Goal: Task Accomplishment & Management: Manage account settings

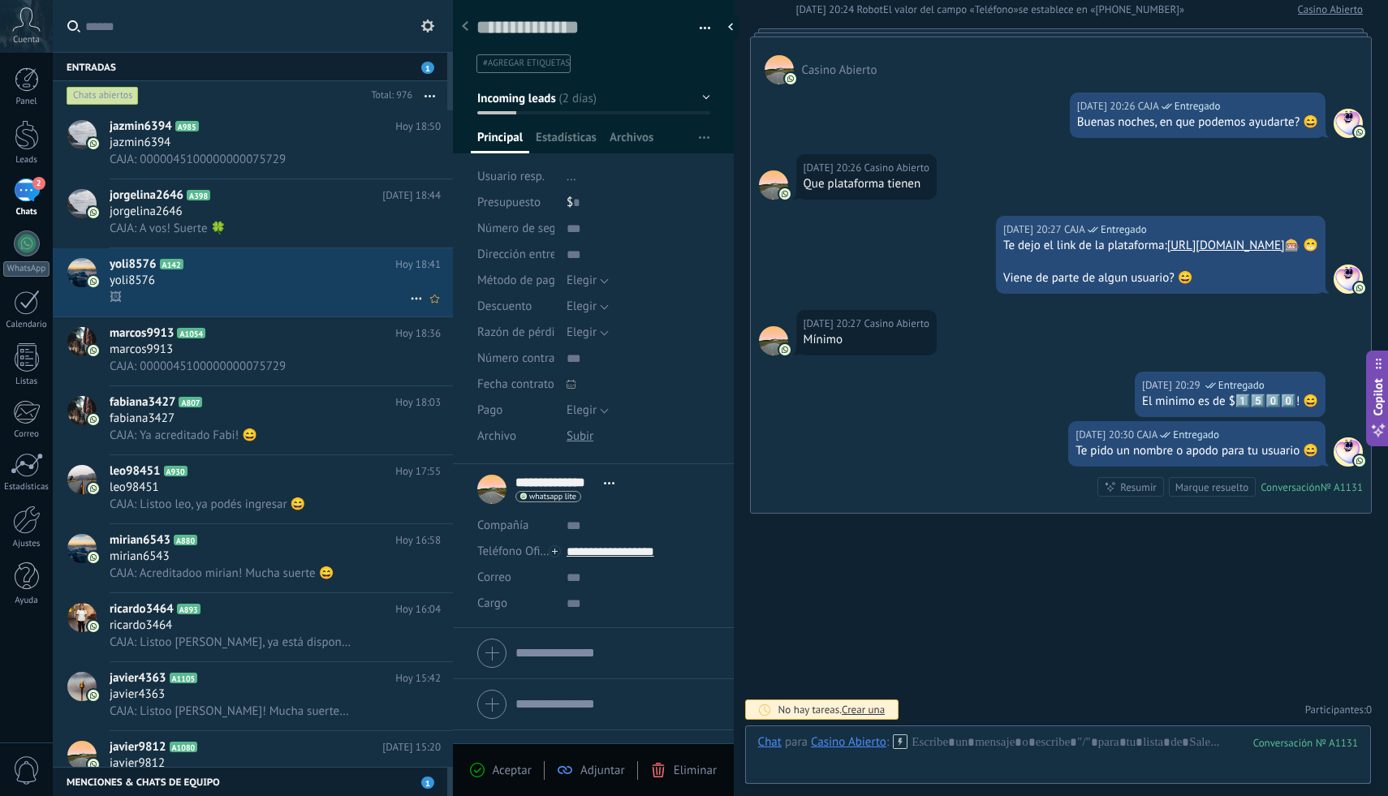
click at [287, 303] on div "🖼" at bounding box center [275, 297] width 331 height 17
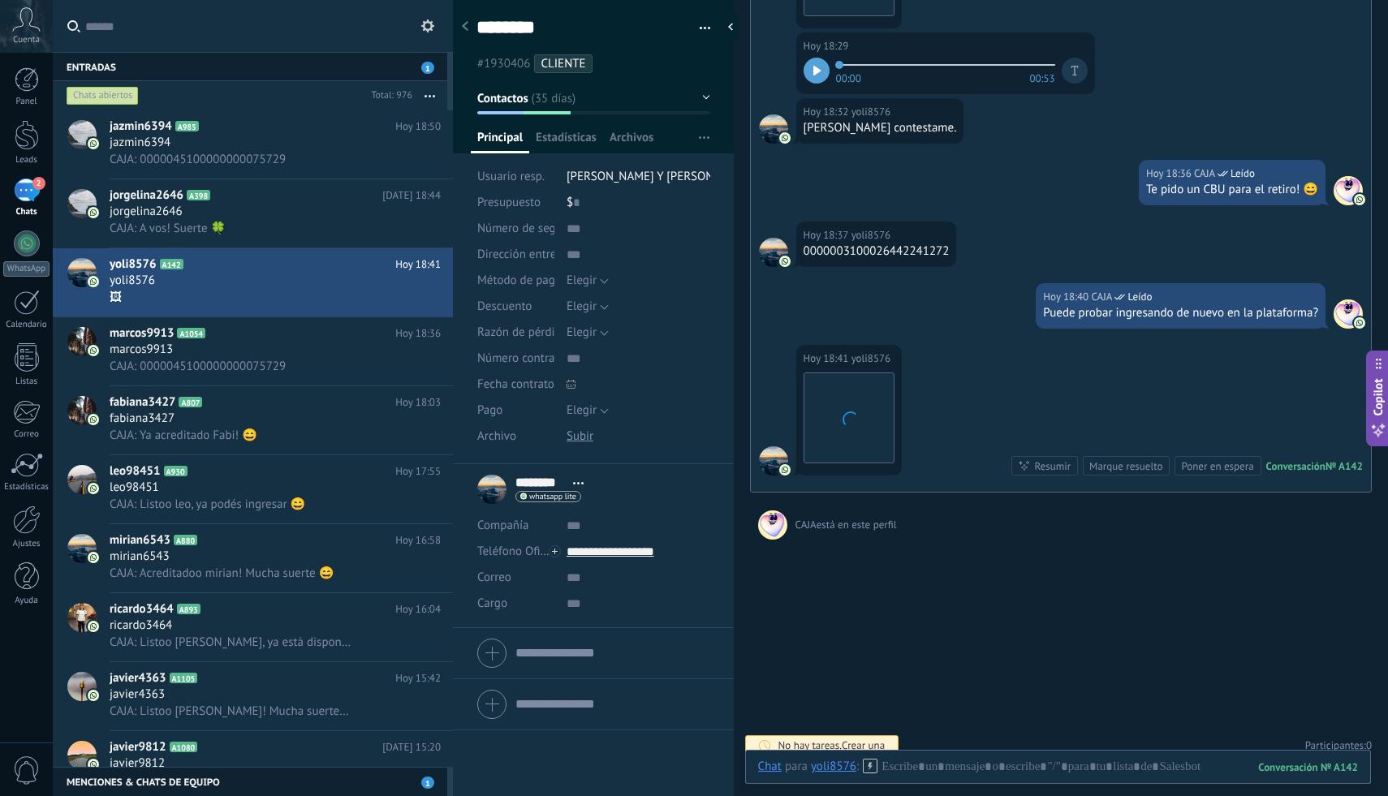
scroll to position [3802, 0]
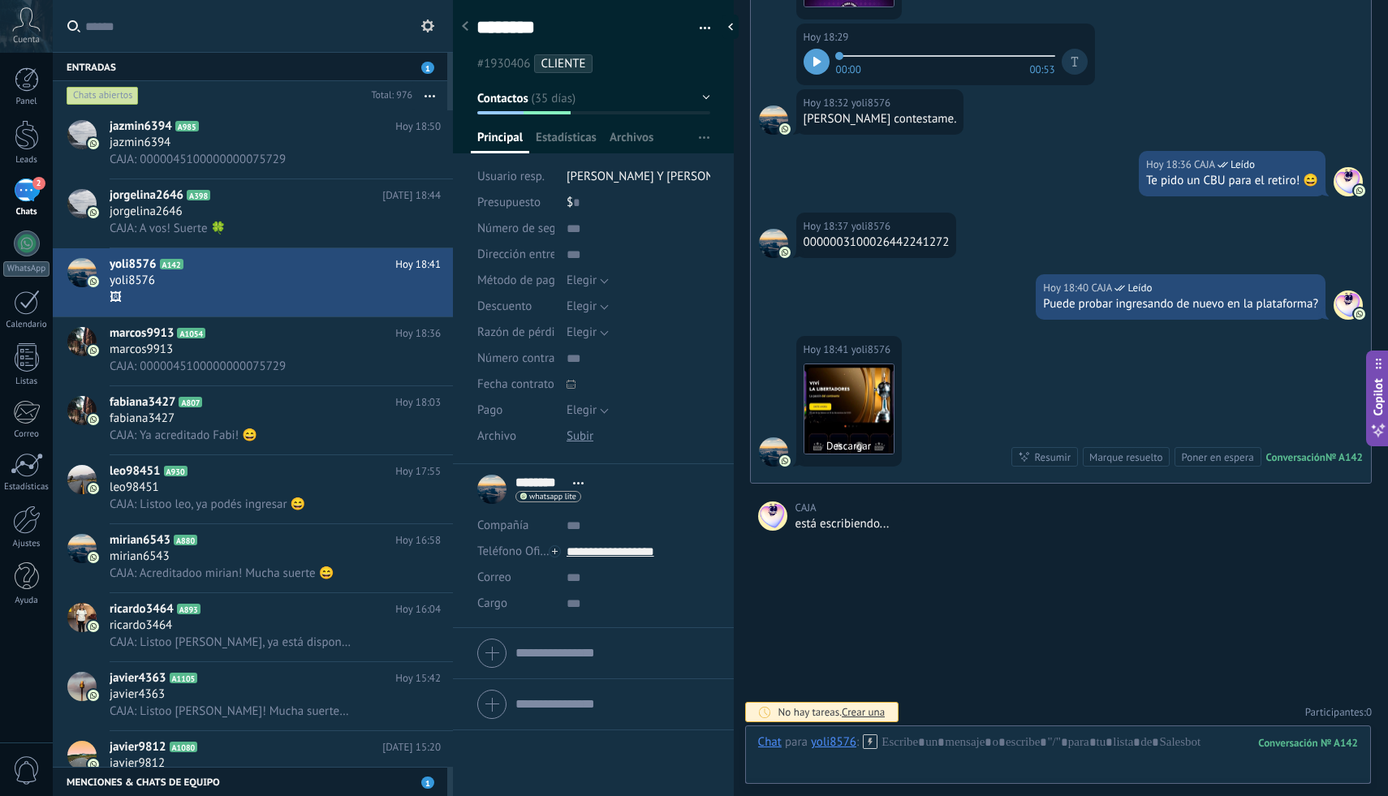
click at [857, 399] on img at bounding box center [849, 409] width 89 height 89
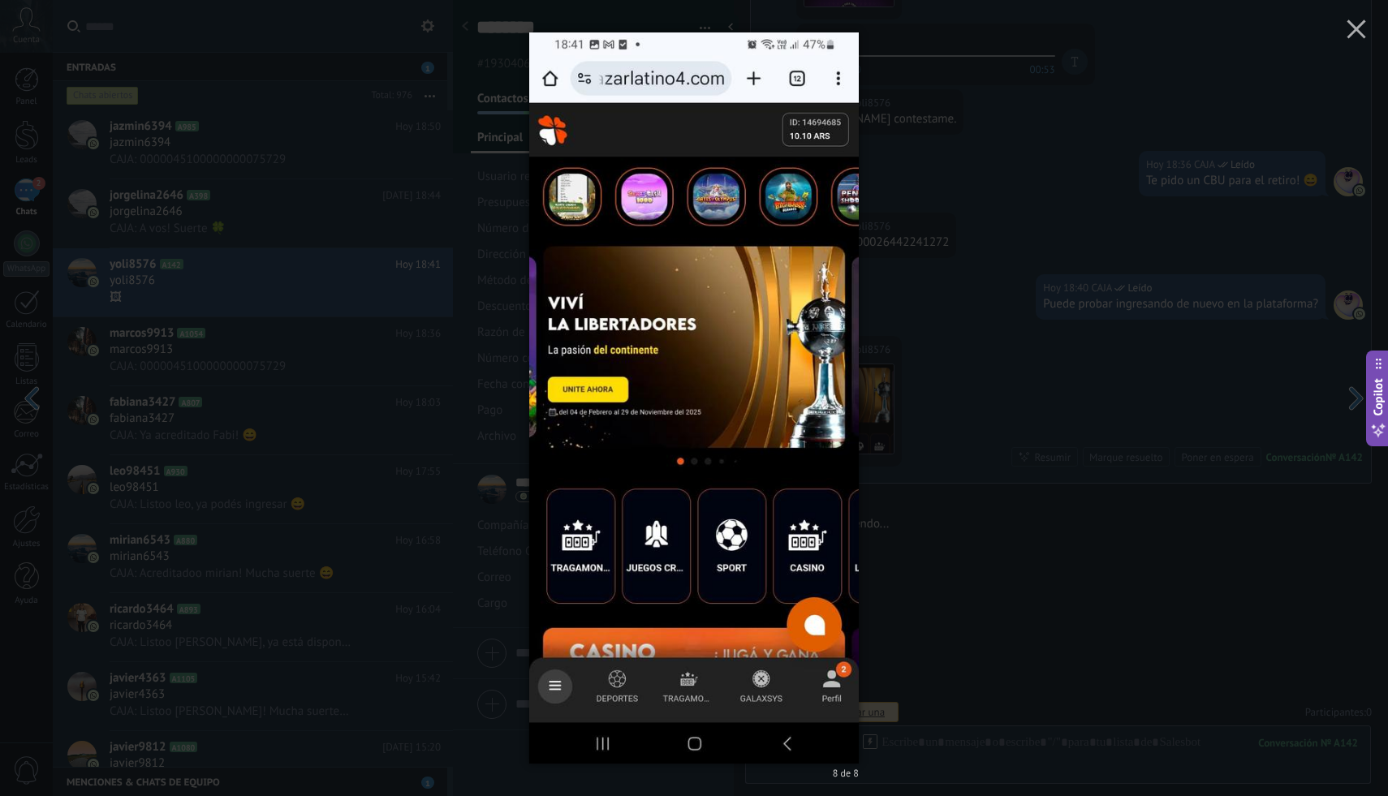
click at [1044, 254] on div "8 de 8" at bounding box center [694, 398] width 1388 height 796
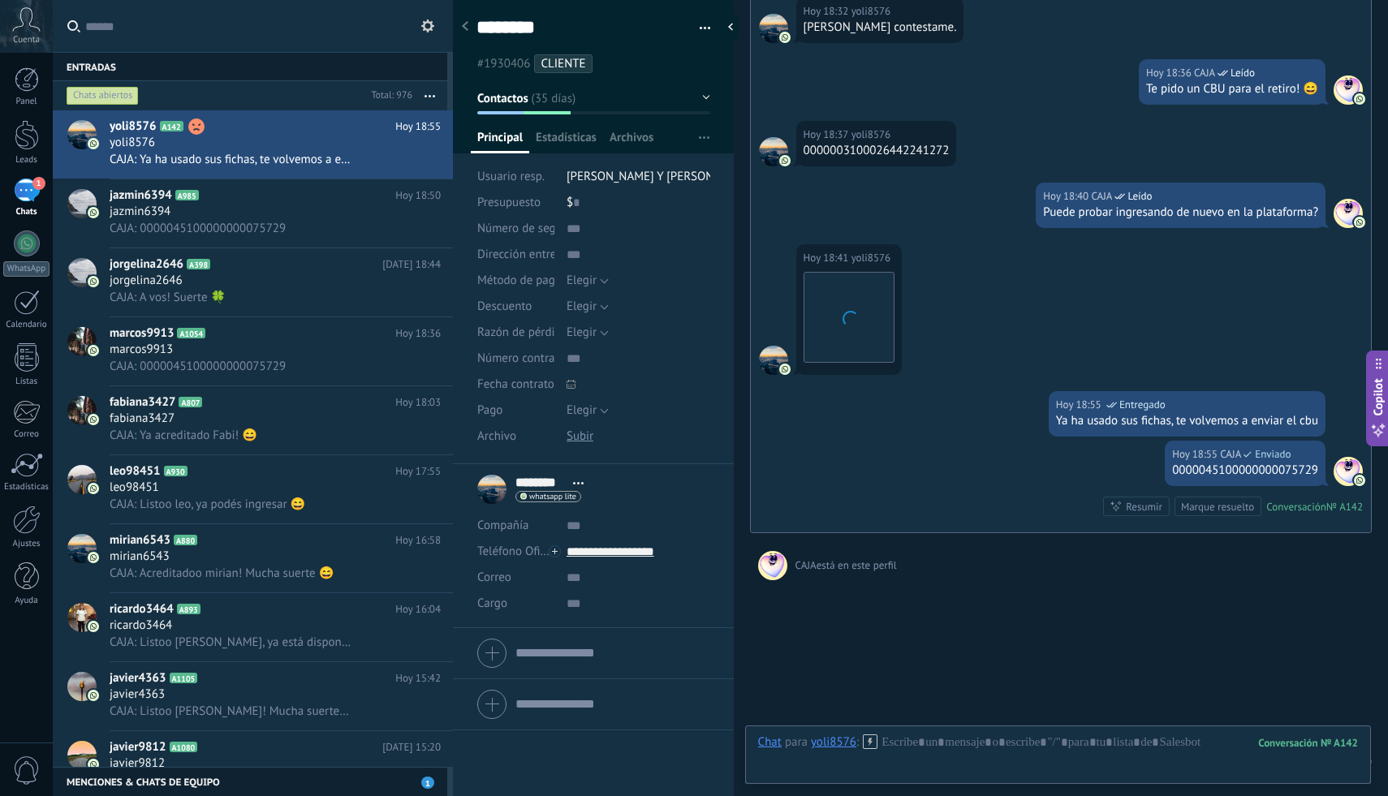
scroll to position [3943, 0]
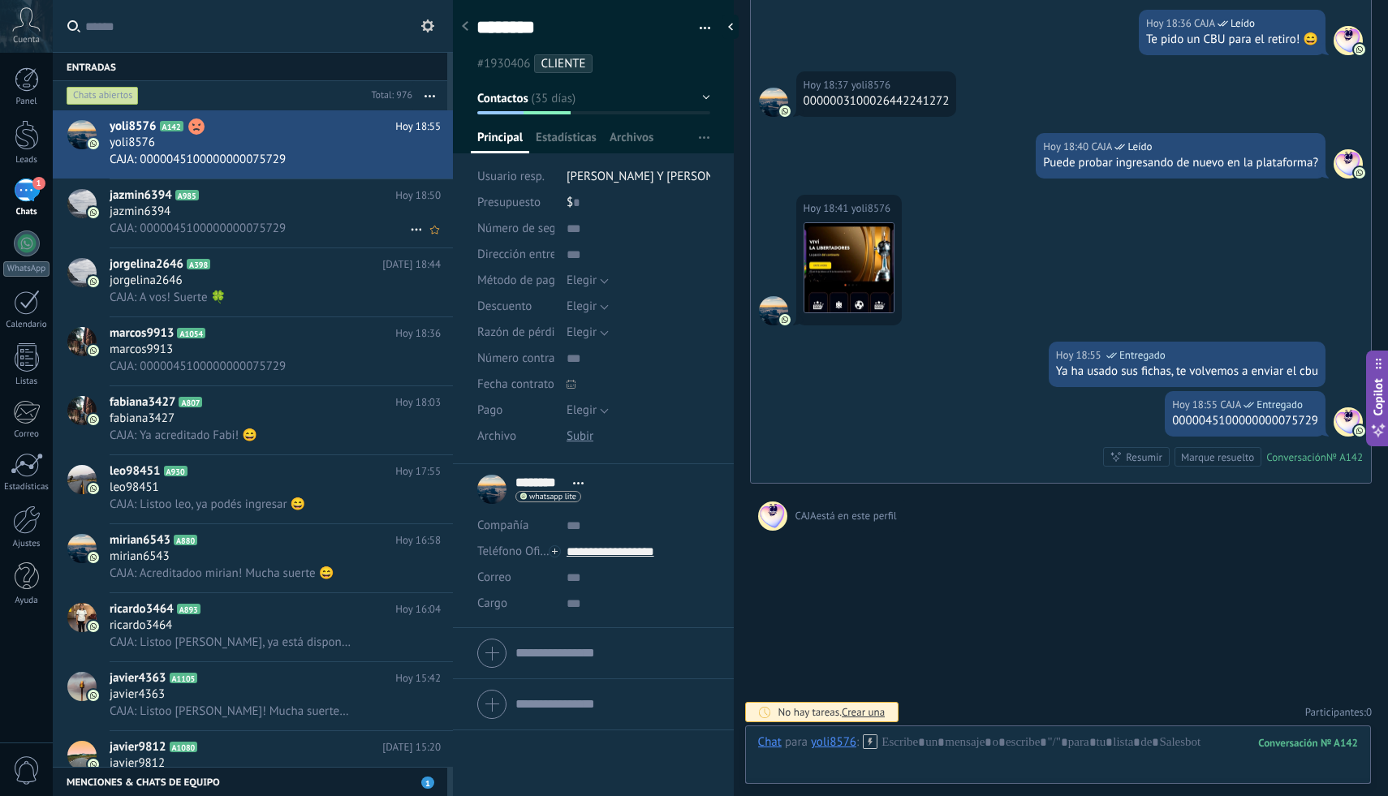
click at [352, 232] on div "CAJA: 0000045100000000075729" at bounding box center [275, 228] width 331 height 17
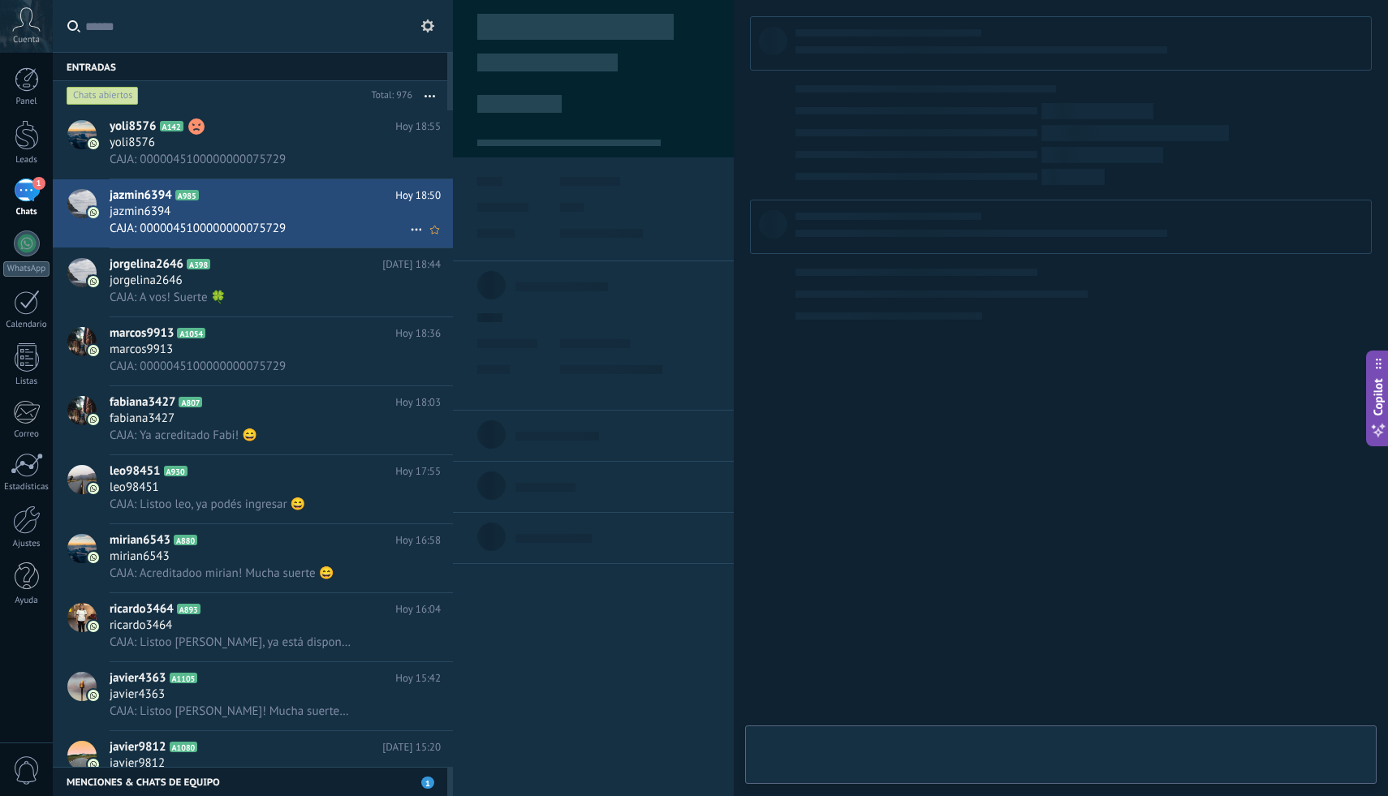
type textarea "**********"
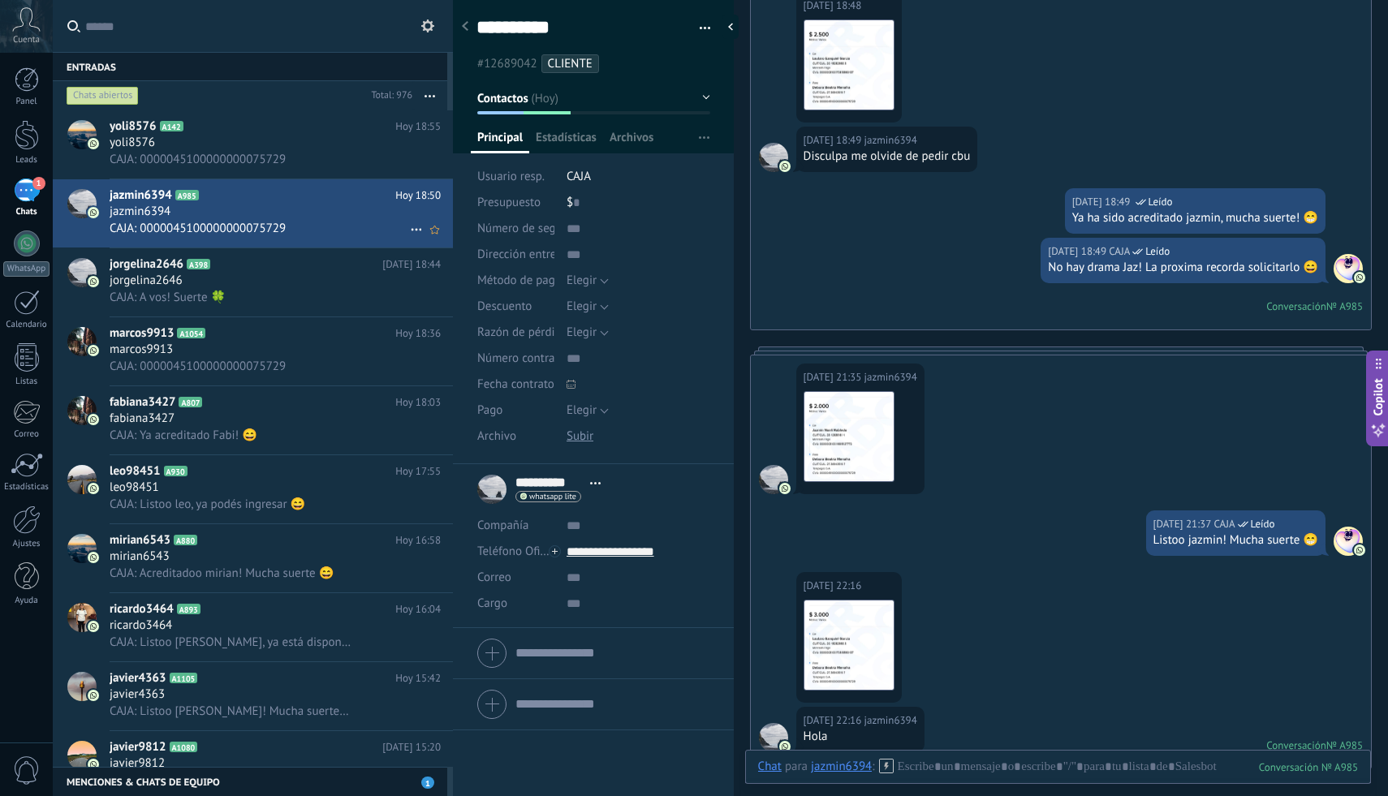
scroll to position [4412, 0]
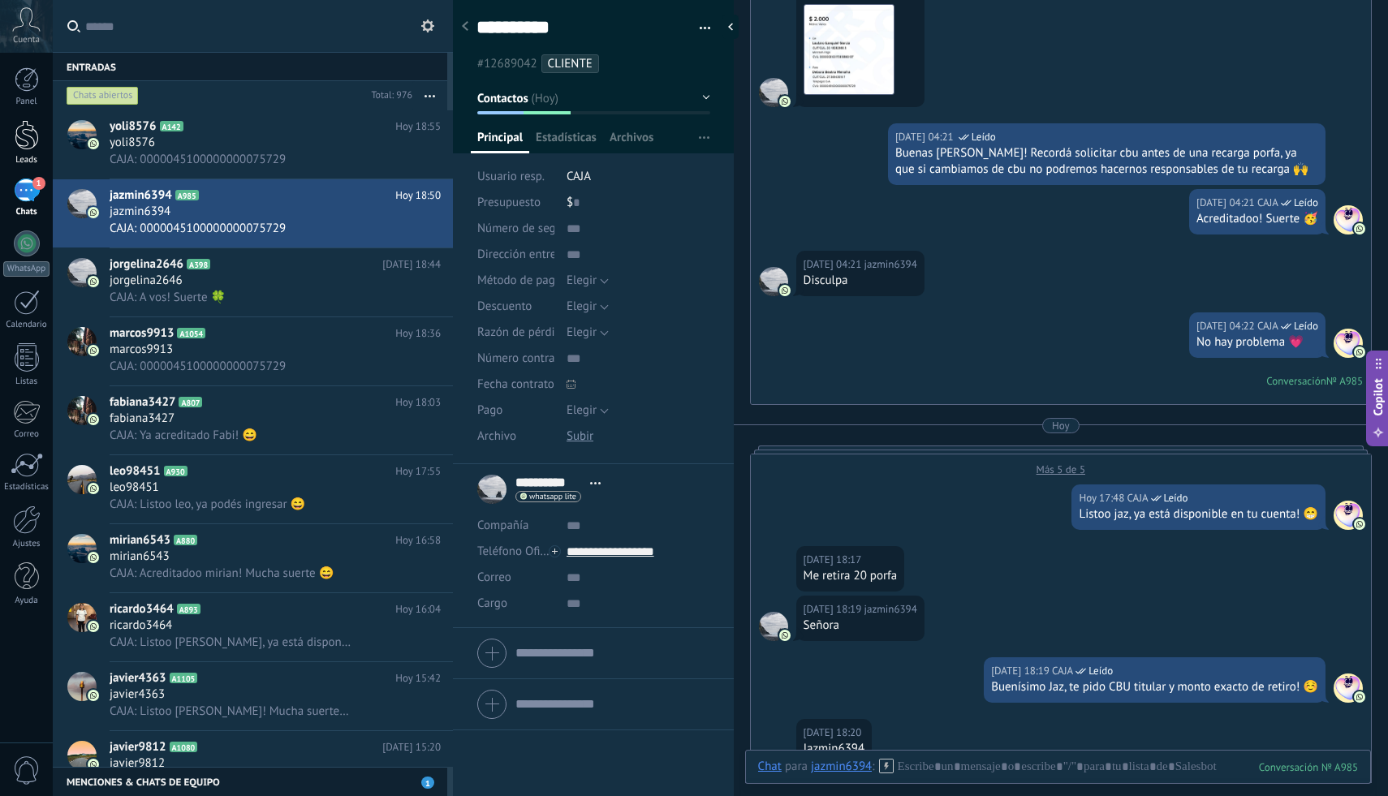
click at [32, 145] on div at bounding box center [27, 135] width 24 height 30
